Goal: Information Seeking & Learning: Check status

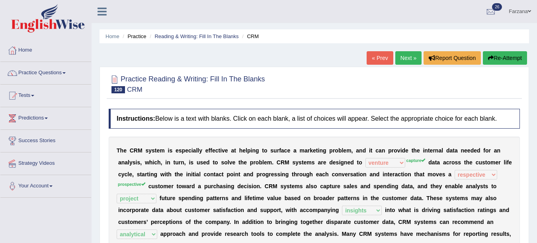
select select "venture"
select select "respective"
select select "project"
select select "insights"
select select "analytical"
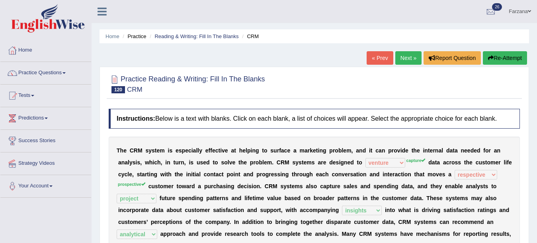
click at [406, 59] on link "Next »" at bounding box center [408, 58] width 26 height 14
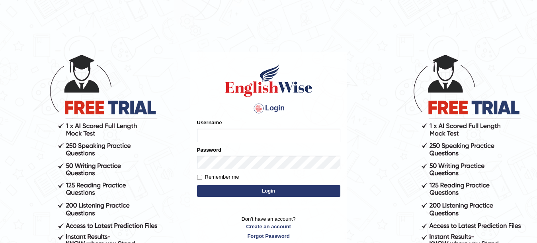
click at [215, 136] on input "Username" at bounding box center [268, 136] width 143 height 14
type input "Farzana12"
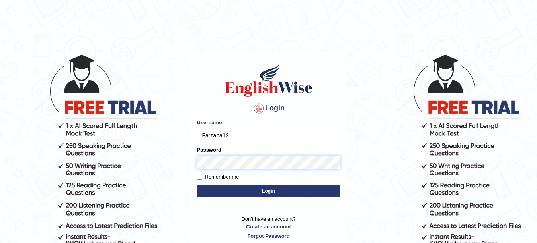
click at [197, 185] on button "Login" at bounding box center [268, 191] width 143 height 12
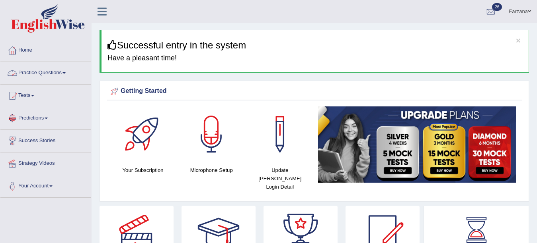
click at [37, 74] on link "Practice Questions" at bounding box center [45, 72] width 91 height 20
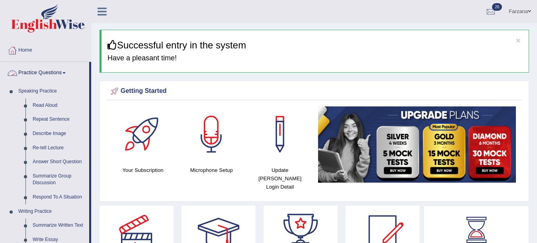
click at [39, 74] on link "Practice Questions" at bounding box center [44, 72] width 89 height 20
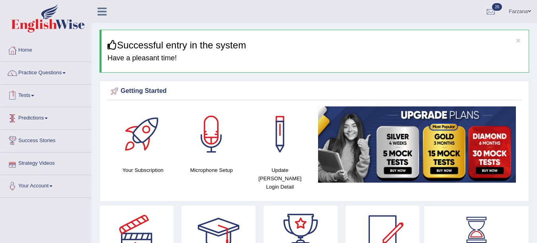
click at [30, 95] on link "Tests" at bounding box center [45, 95] width 91 height 20
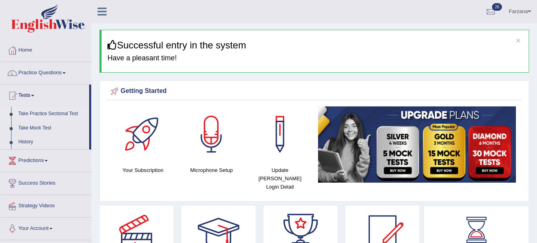
click at [35, 113] on link "Take Practice Sectional Test" at bounding box center [52, 114] width 74 height 14
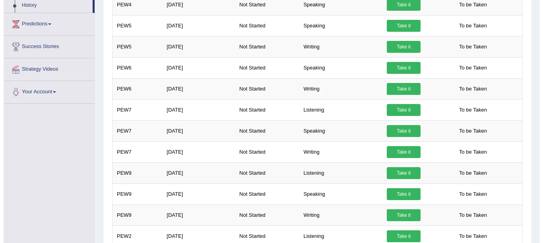
scroll to position [68, 0]
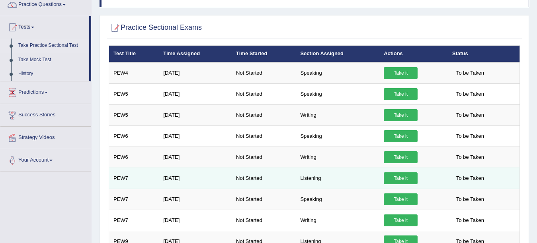
click at [408, 183] on link "Take it" at bounding box center [401, 179] width 34 height 12
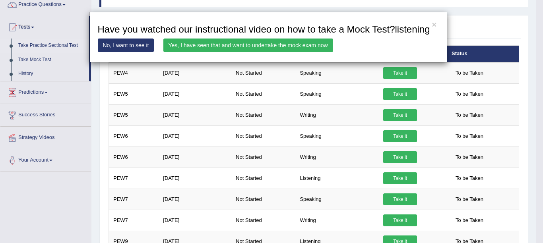
click at [316, 47] on link "Yes, I have seen that and want to undertake the mock exam now" at bounding box center [249, 46] width 170 height 14
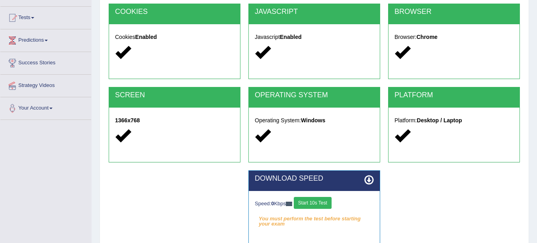
scroll to position [119, 0]
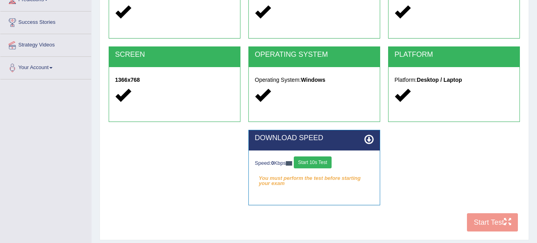
click at [327, 157] on button "Start 10s Test" at bounding box center [313, 163] width 38 height 12
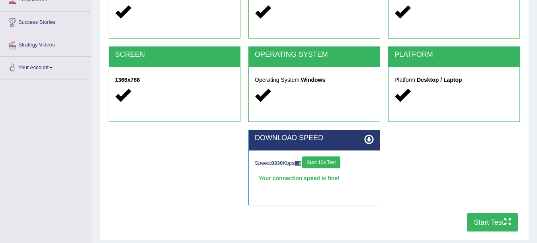
click at [502, 218] on button "Start Test" at bounding box center [492, 223] width 51 height 18
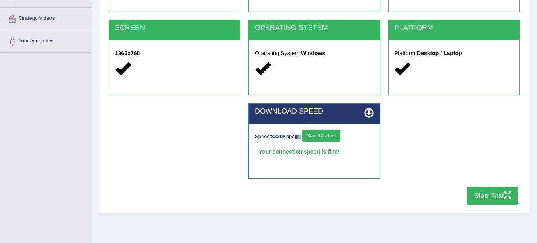
scroll to position [174, 0]
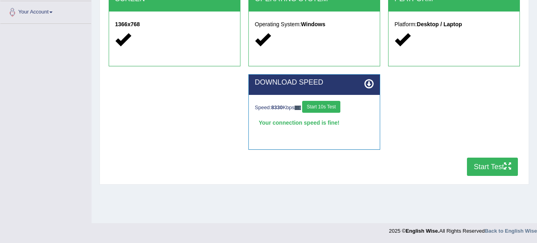
click at [498, 167] on button "Start Test" at bounding box center [492, 167] width 51 height 18
drag, startPoint x: 534, startPoint y: 136, endPoint x: 534, endPoint y: 152, distance: 15.9
click at [534, 152] on div "Home Exams Exam Requirements System Requirements Test COOKIES Cookies Enabled J…" at bounding box center [314, 25] width 445 height 398
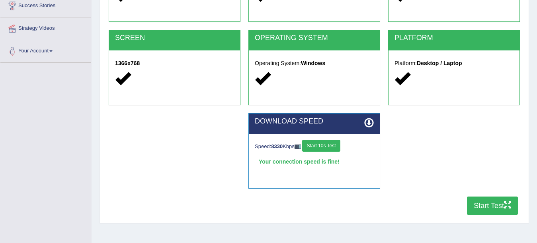
scroll to position [136, 0]
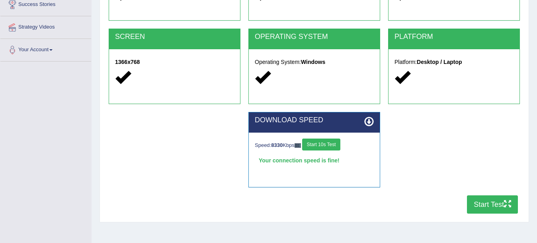
click at [478, 207] on button "Start Test" at bounding box center [492, 205] width 51 height 18
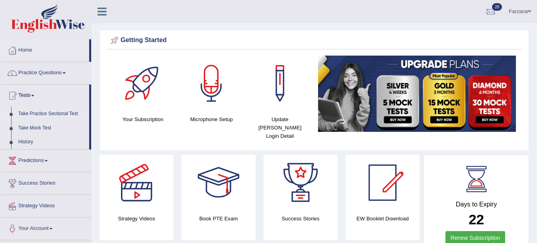
click at [29, 111] on link "Take Practice Sectional Test" at bounding box center [52, 114] width 74 height 14
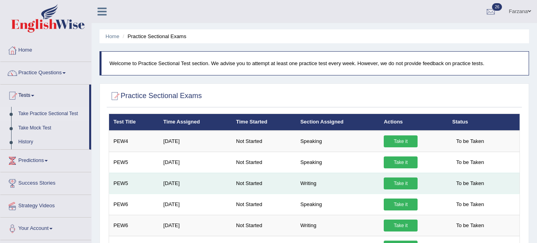
click at [399, 183] on link "Take it" at bounding box center [401, 184] width 34 height 12
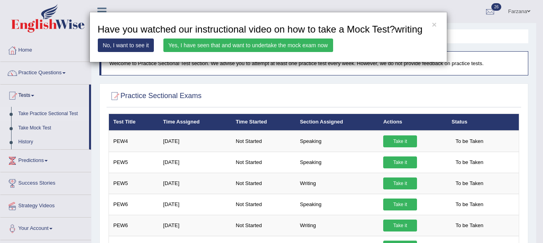
click at [184, 46] on link "Yes, I have seen that and want to undertake the mock exam now" at bounding box center [249, 46] width 170 height 14
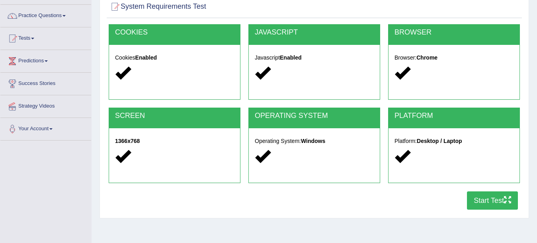
scroll to position [107, 0]
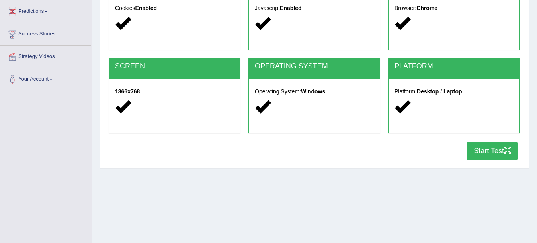
click at [495, 154] on button "Start Test" at bounding box center [492, 151] width 51 height 18
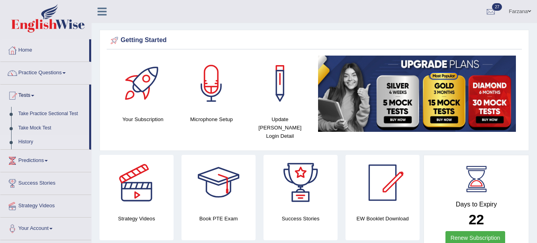
click at [30, 142] on link "History" at bounding box center [52, 142] width 74 height 14
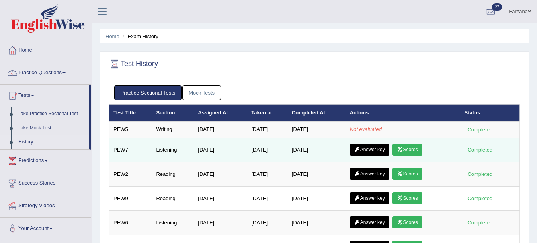
click at [420, 148] on link "Scores" at bounding box center [406, 150] width 29 height 12
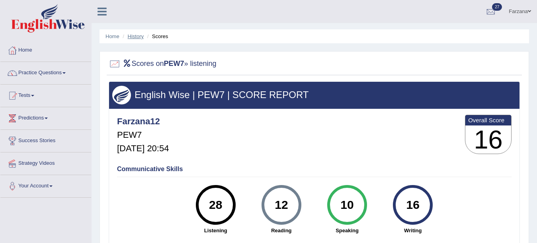
click at [133, 36] on link "History" at bounding box center [136, 36] width 16 height 6
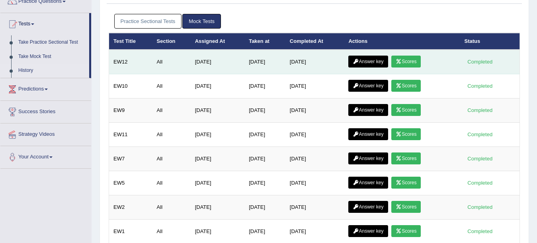
scroll to position [69, 0]
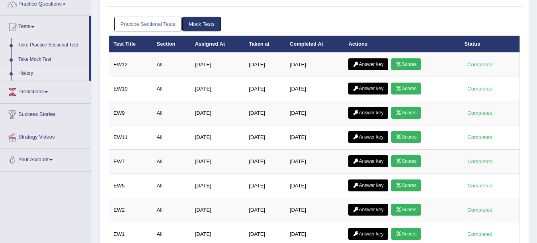
click at [138, 25] on link "Practice Sectional Tests" at bounding box center [148, 24] width 68 height 15
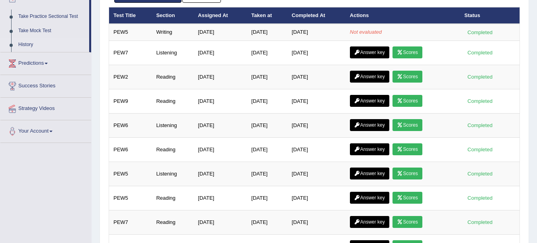
scroll to position [101, 0]
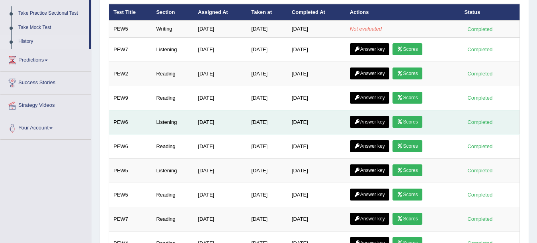
click at [407, 124] on link "Scores" at bounding box center [406, 122] width 29 height 12
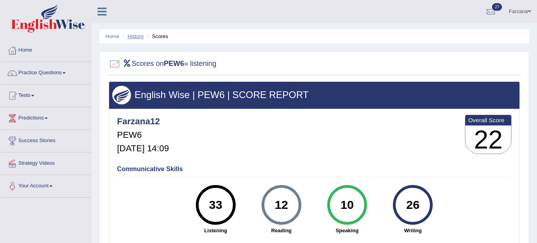
click at [135, 36] on link "History" at bounding box center [136, 36] width 16 height 6
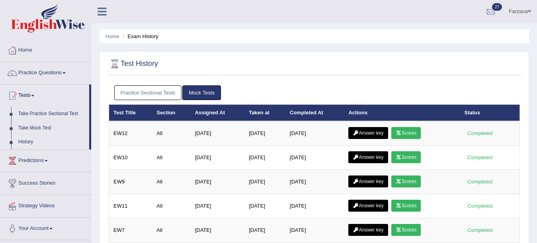
click at [138, 94] on link "Practice Sectional Tests" at bounding box center [148, 93] width 68 height 15
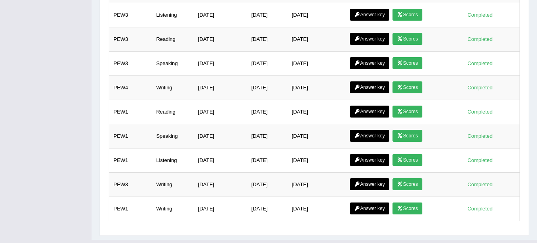
scroll to position [395, 0]
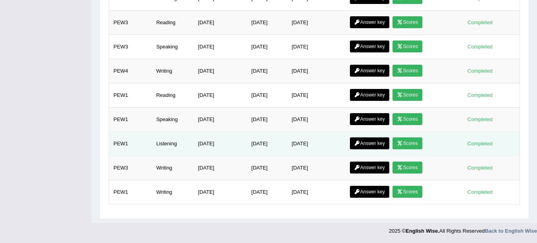
click at [402, 140] on link "Scores" at bounding box center [406, 144] width 29 height 12
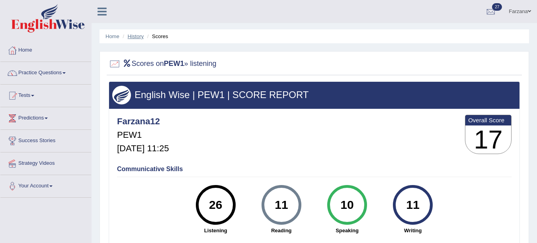
click at [135, 37] on link "History" at bounding box center [136, 36] width 16 height 6
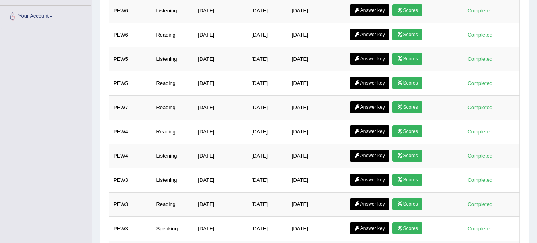
scroll to position [196, 0]
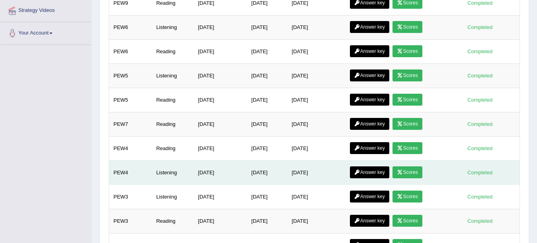
click at [414, 173] on link "Scores" at bounding box center [406, 173] width 29 height 12
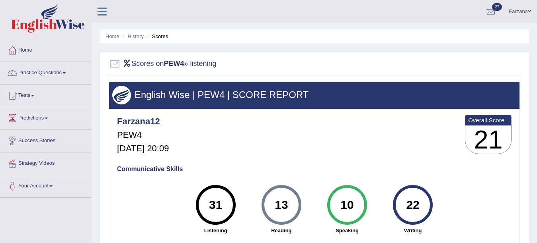
click at [135, 36] on link "History" at bounding box center [136, 36] width 16 height 6
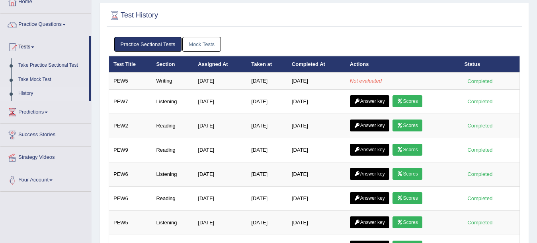
scroll to position [61, 0]
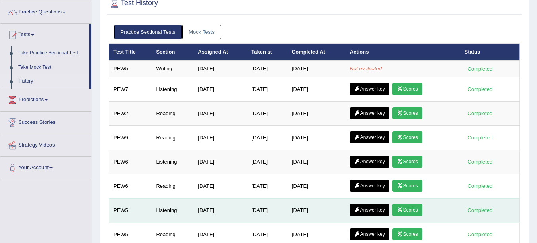
click at [403, 212] on icon at bounding box center [400, 210] width 6 height 5
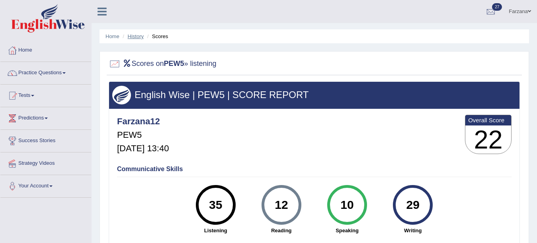
click at [129, 37] on link "History" at bounding box center [136, 36] width 16 height 6
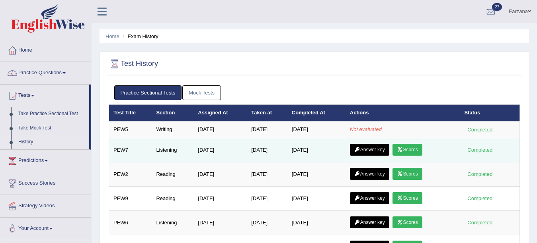
click at [368, 148] on link "Answer key" at bounding box center [369, 150] width 39 height 12
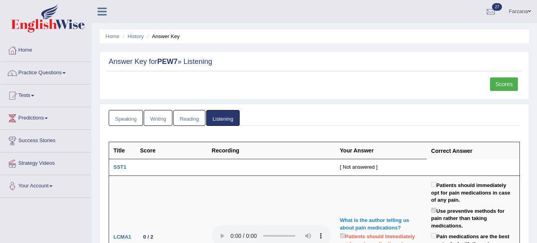
click at [497, 86] on link "Scores" at bounding box center [504, 85] width 28 height 14
